Goal: Task Accomplishment & Management: Complete application form

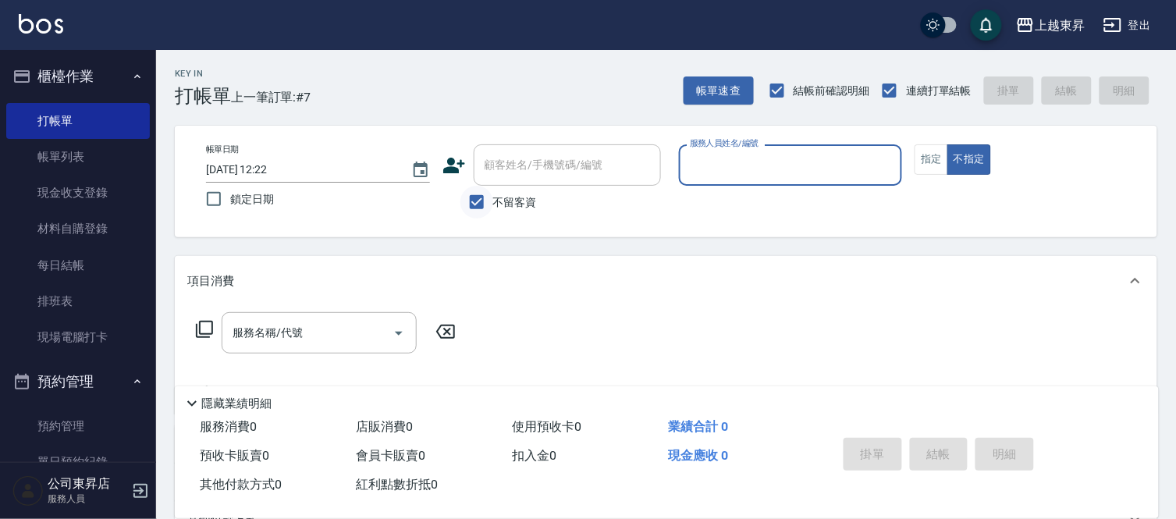
click at [476, 200] on input "不留客資" at bounding box center [476, 202] width 33 height 33
checkbox input "false"
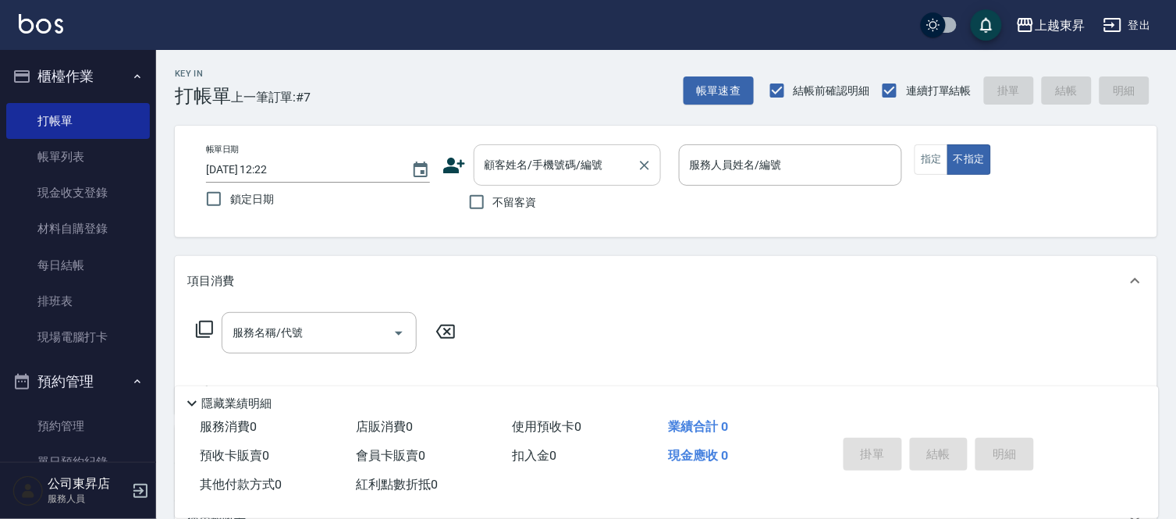
click at [515, 168] on input "顧客姓名/手機號碼/編號" at bounding box center [556, 164] width 150 height 27
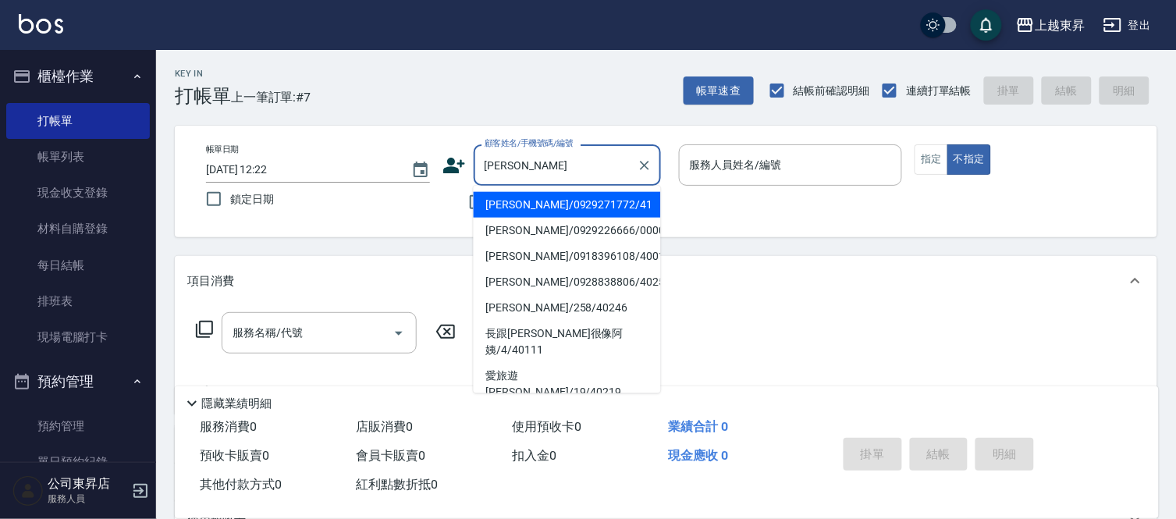
click at [506, 230] on li "[PERSON_NAME]/0929226666/00006" at bounding box center [567, 231] width 187 height 26
type input "[PERSON_NAME]/0929226666/00006"
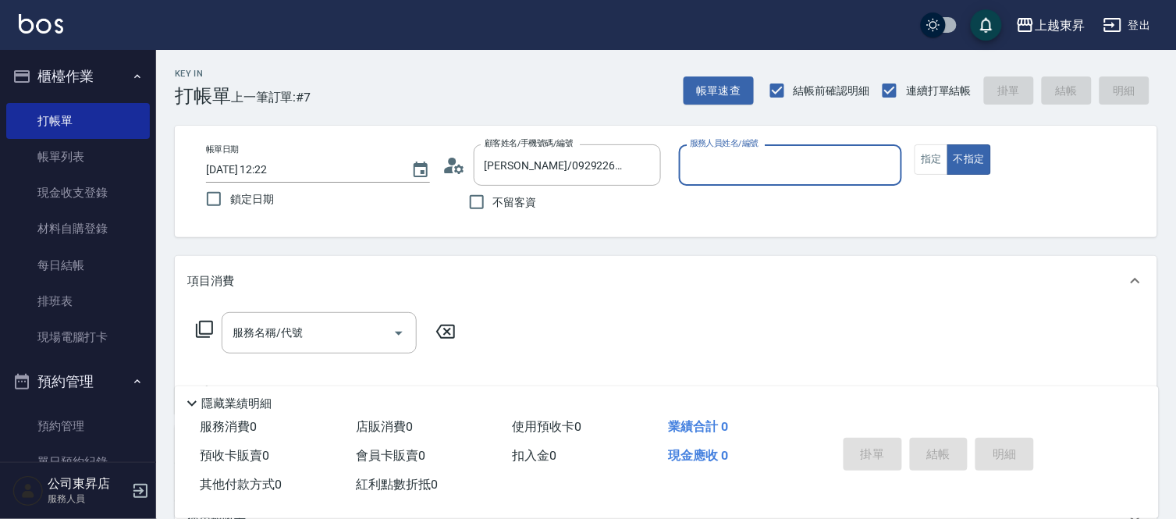
type input "支援-19"
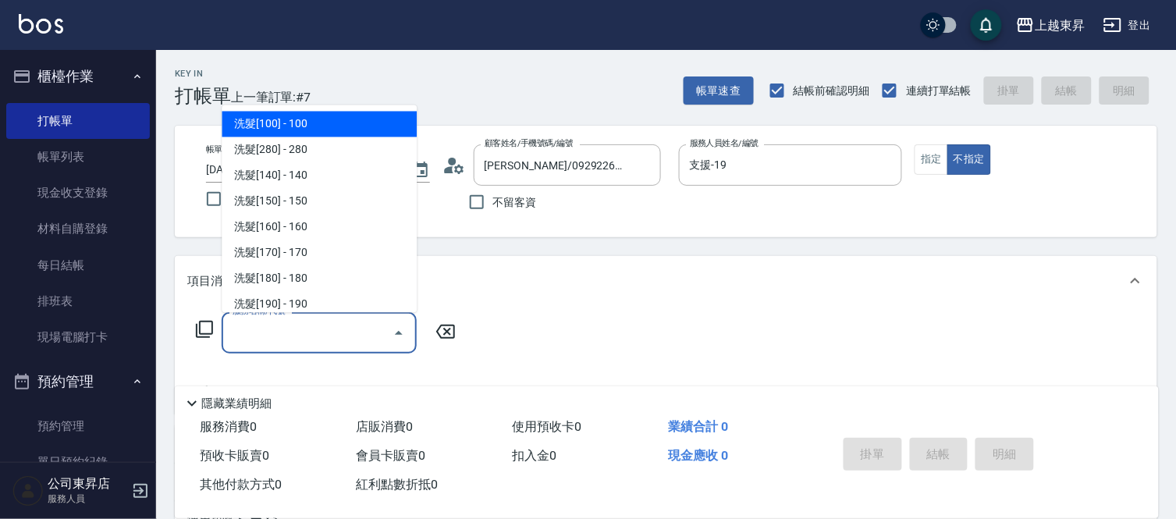
click at [289, 346] on input "服務名稱/代號" at bounding box center [308, 332] width 158 height 27
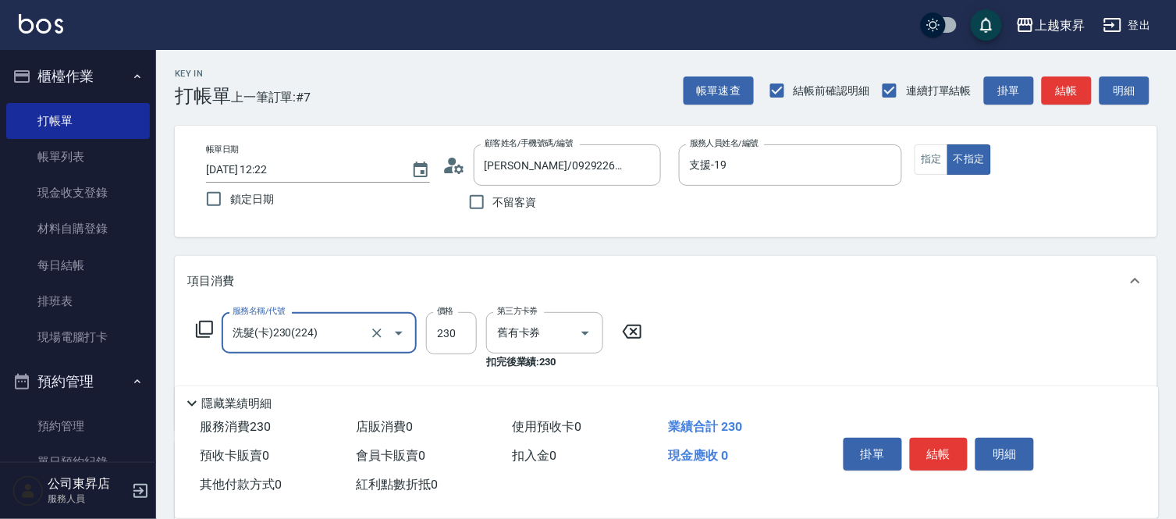
type input "洗髮(卡)230(224)"
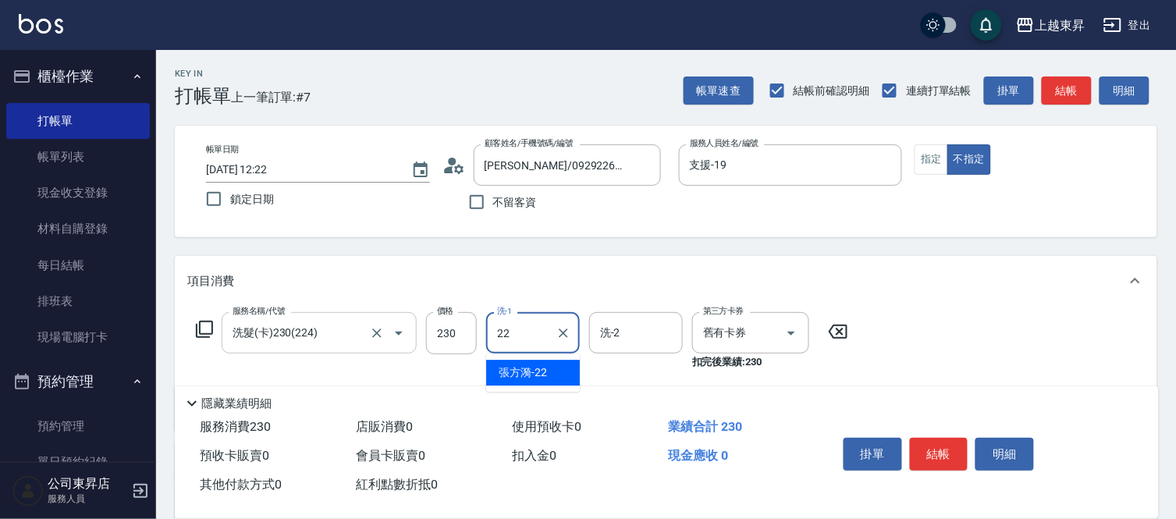
type input "[PERSON_NAME]-22"
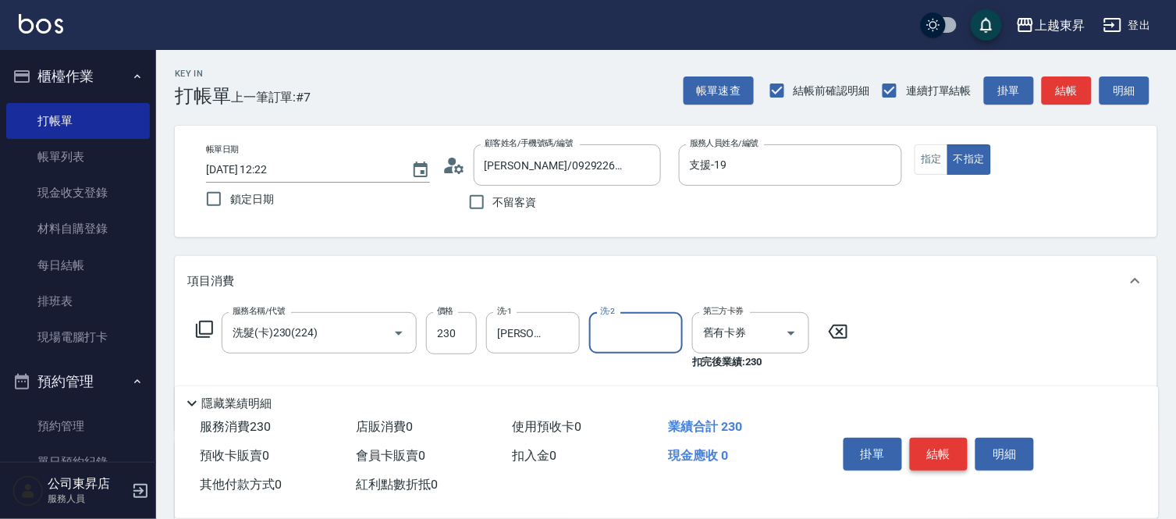
click at [962, 456] on button "結帳" at bounding box center [939, 454] width 59 height 33
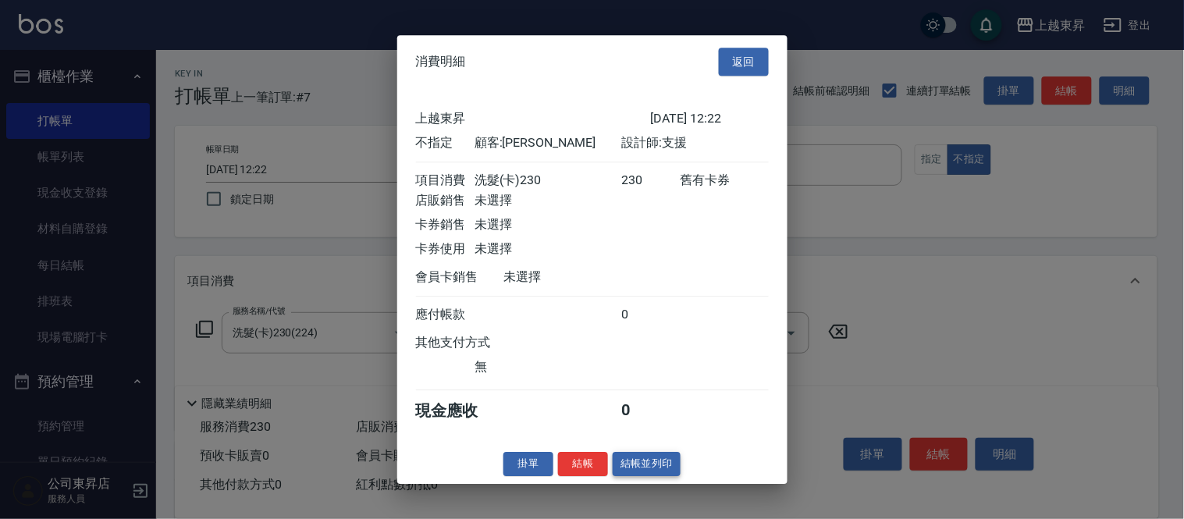
click at [672, 476] on button "結帳並列印" at bounding box center [646, 464] width 68 height 24
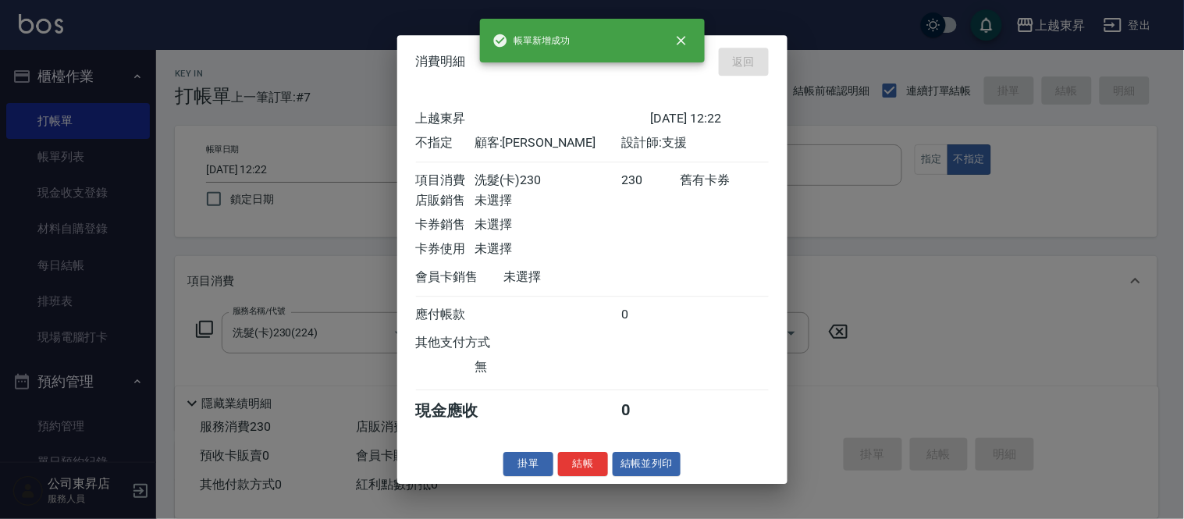
type input "[DATE] 17:40"
